Goal: Information Seeking & Learning: Check status

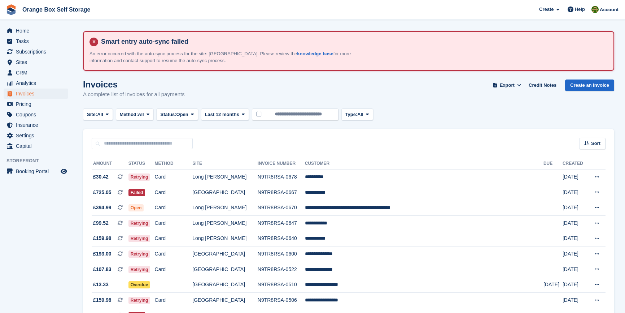
scroll to position [95, 0]
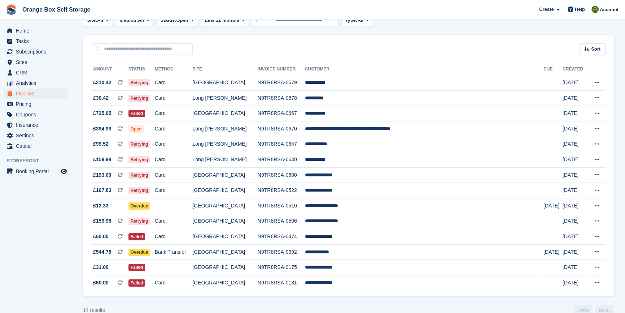
scroll to position [94, 0]
click at [283, 82] on td "N9TR8RSA-0679" at bounding box center [281, 83] width 47 height 16
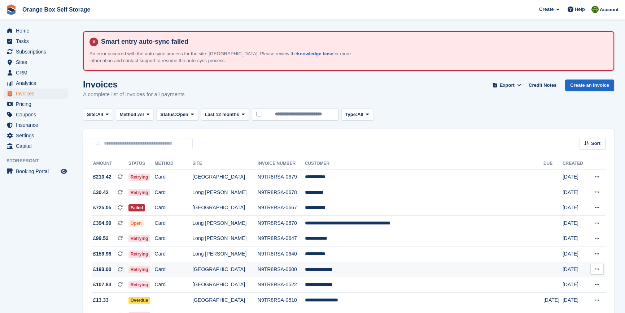
scroll to position [94, 0]
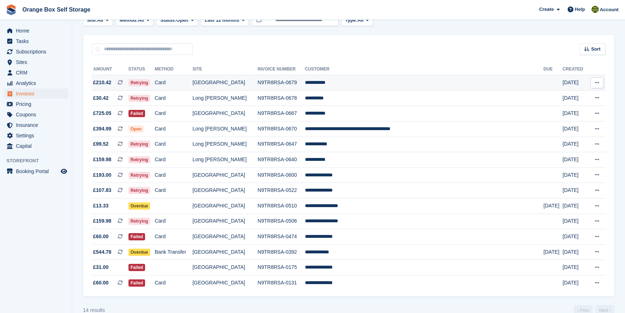
click at [193, 82] on td "Card" at bounding box center [174, 83] width 38 height 16
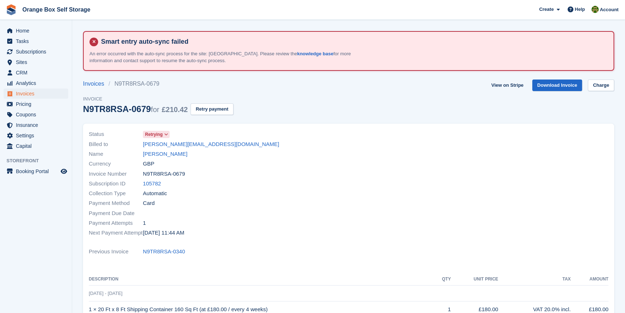
click at [367, 165] on div at bounding box center [481, 183] width 264 height 117
click at [38, 93] on span "Invoices" at bounding box center [37, 93] width 43 height 10
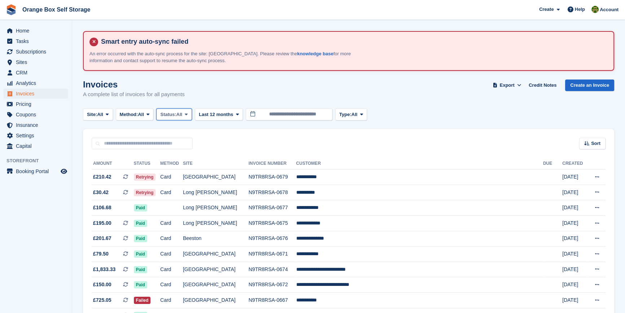
click at [171, 114] on span "Status:" at bounding box center [168, 114] width 16 height 7
click at [176, 167] on link "Open" at bounding box center [191, 170] width 63 height 13
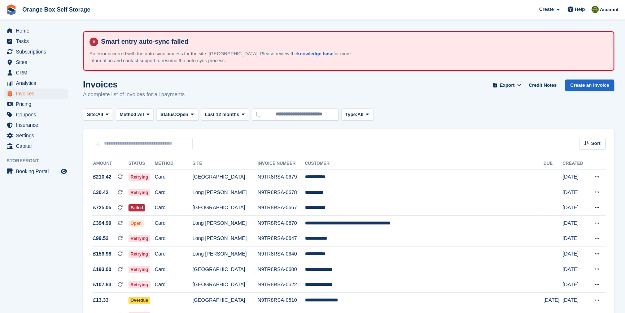
click at [239, 139] on div "Sort Sort by Date created Created (oldest first) Created (newest first)" at bounding box center [348, 139] width 531 height 21
click at [248, 143] on div "Sort Sort by Date created Created (oldest first) Created (newest first)" at bounding box center [348, 139] width 531 height 21
click at [63, 222] on aside "Home Tasks Subscriptions Subscriptions Subscriptions Contracts Price increases …" at bounding box center [36, 158] width 72 height 276
click at [342, 178] on td "**********" at bounding box center [424, 177] width 239 height 16
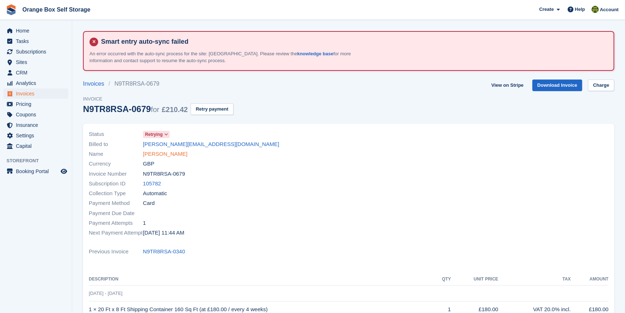
click at [172, 152] on link "JOHN ROBSON" at bounding box center [165, 154] width 44 height 8
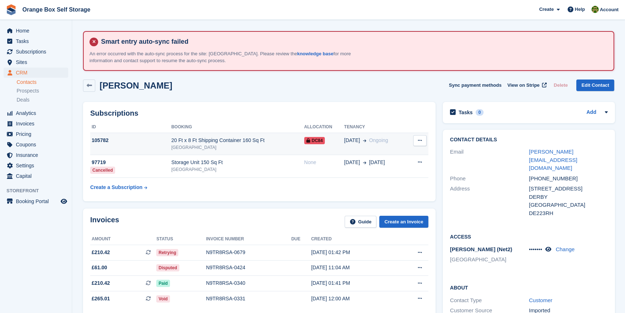
click at [189, 145] on div "[GEOGRAPHIC_DATA]" at bounding box center [237, 147] width 133 height 6
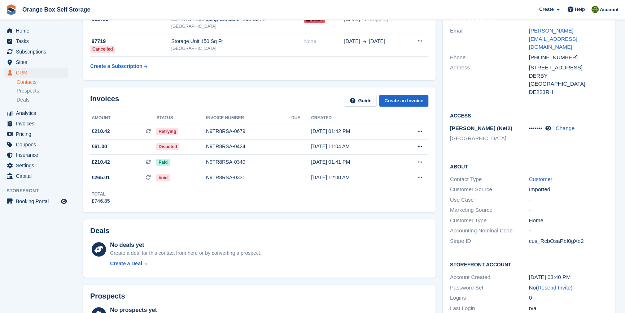
scroll to position [131, 0]
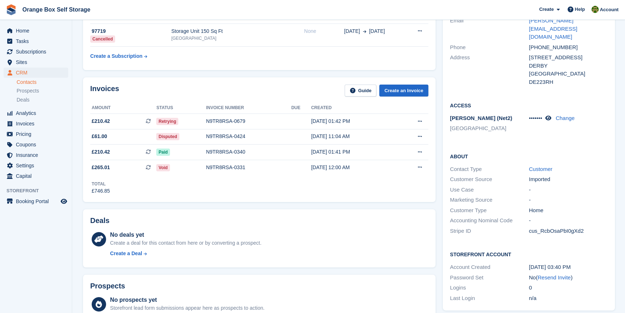
click at [284, 200] on div "Invoices Guide Create an Invoice Amount Status Invoice number Due Created £210.…" at bounding box center [259, 139] width 353 height 125
click at [282, 197] on div "Invoices Guide Create an Invoice Amount Status Invoice number Due Created £210.…" at bounding box center [259, 139] width 353 height 125
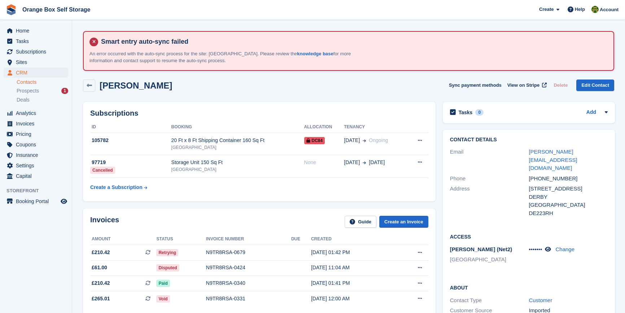
scroll to position [131, 0]
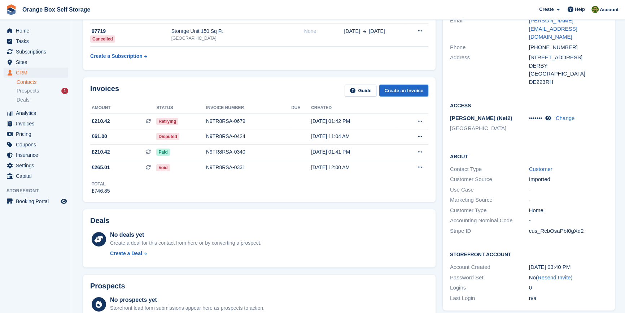
click at [201, 97] on div "Invoices Guide Create an Invoice" at bounding box center [259, 92] width 338 height 16
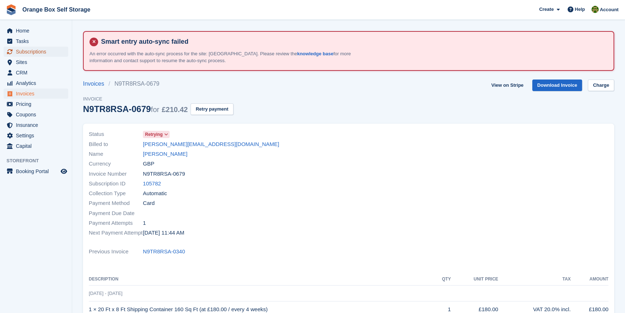
click at [32, 52] on span "Subscriptions" at bounding box center [37, 52] width 43 height 10
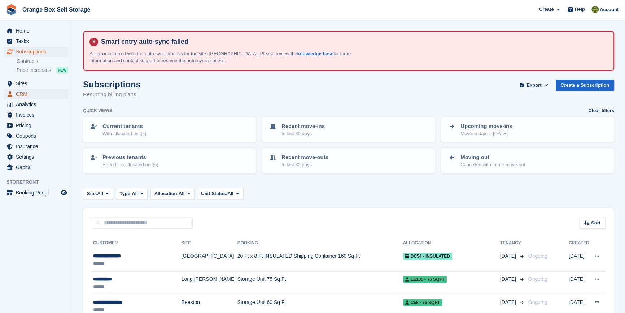
click at [29, 91] on span "CRM" at bounding box center [37, 94] width 43 height 10
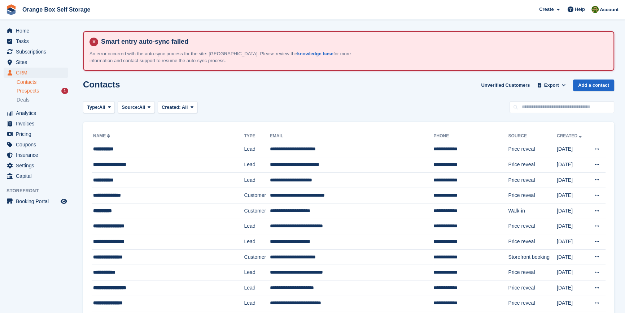
click at [43, 92] on div "Prospects 1" at bounding box center [43, 90] width 52 height 7
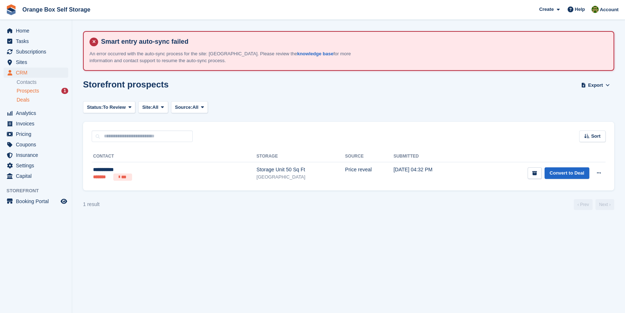
click at [22, 99] on span "Deals" at bounding box center [23, 99] width 13 height 7
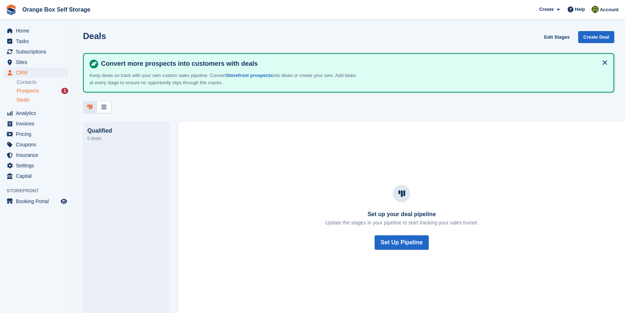
click at [22, 90] on span "Prospects" at bounding box center [28, 90] width 22 height 7
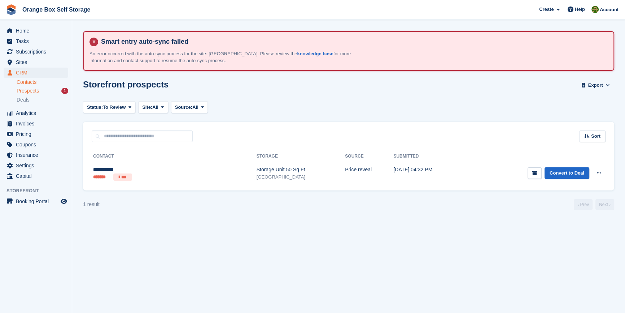
click at [25, 83] on link "Contacts" at bounding box center [43, 82] width 52 height 7
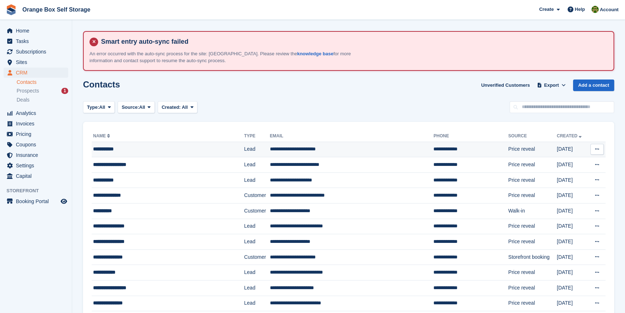
click at [146, 147] on div "**********" at bounding box center [157, 149] width 128 height 8
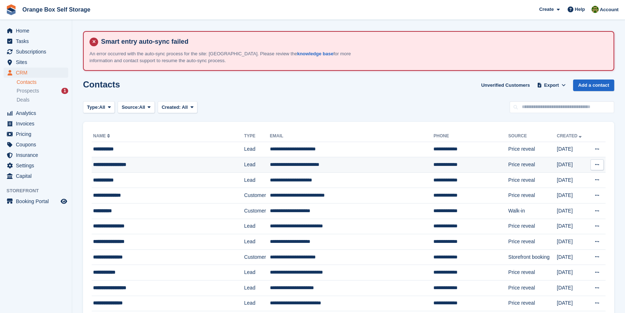
click at [139, 164] on div "**********" at bounding box center [157, 165] width 128 height 8
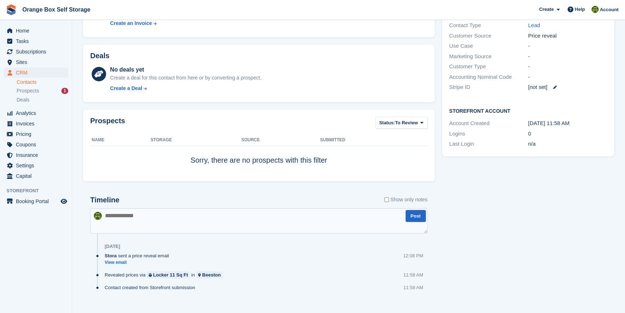
scroll to position [197, 0]
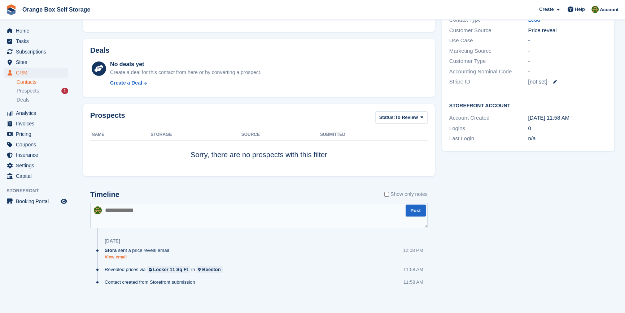
click at [113, 255] on link "View email" at bounding box center [139, 257] width 68 height 6
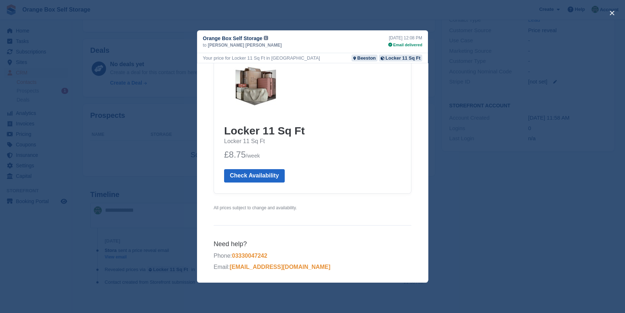
scroll to position [201, 0]
click at [546, 186] on div "close" at bounding box center [312, 156] width 625 height 313
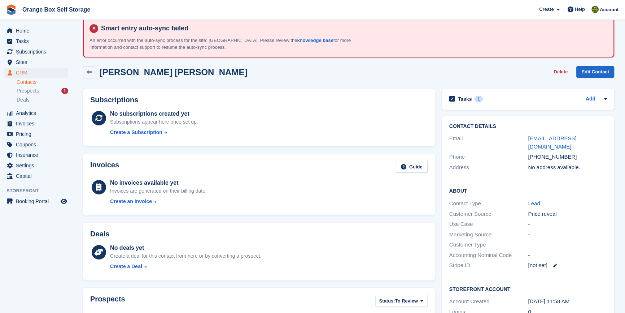
scroll to position [0, 0]
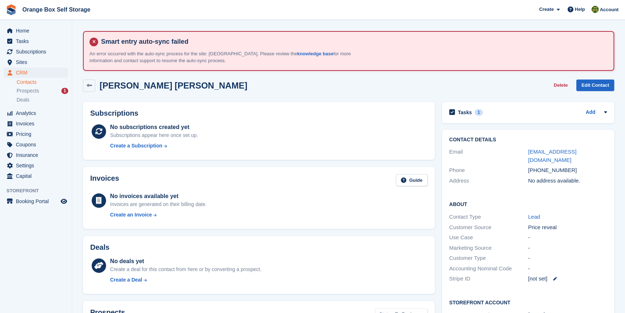
click at [573, 156] on div "Email chair@nottinghamcaesars.com" at bounding box center [528, 156] width 158 height 18
click at [574, 153] on link "chair@nottinghamcaesars.com" at bounding box center [552, 155] width 48 height 14
click at [48, 257] on aside "Home Tasks Subscriptions Subscriptions Subscriptions Contracts Price increases …" at bounding box center [36, 158] width 72 height 276
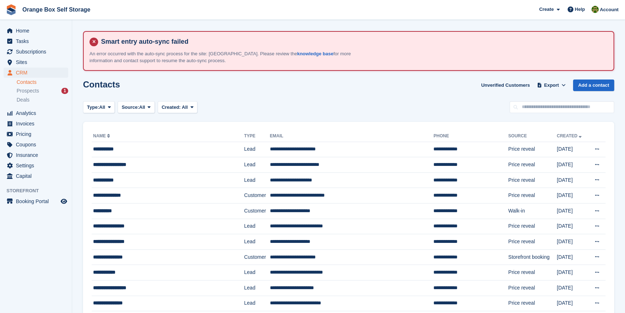
click at [310, 99] on div "Contacts Unverified Customers Export Export Contacts Export a CSV of all Contac…" at bounding box center [348, 89] width 531 height 21
